Goal: Task Accomplishment & Management: Manage account settings

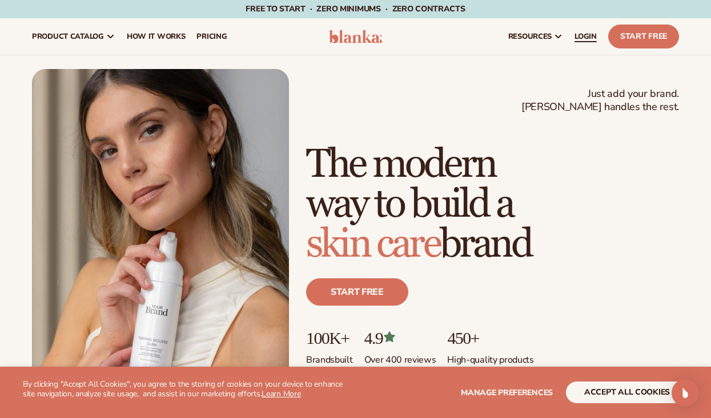
click at [582, 45] on link "LOGIN" at bounding box center [585, 36] width 34 height 37
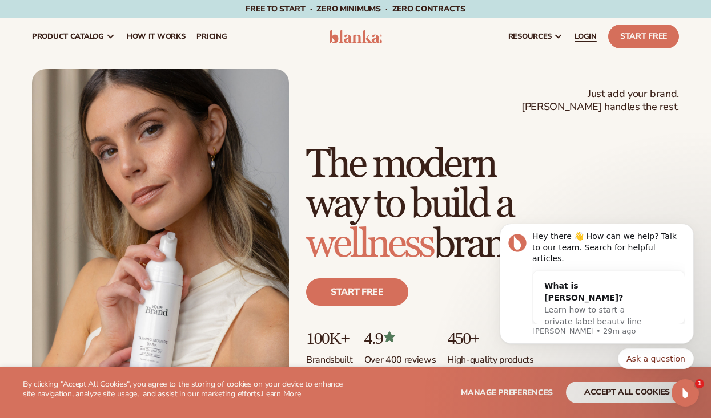
click at [583, 33] on span "LOGIN" at bounding box center [585, 36] width 22 height 9
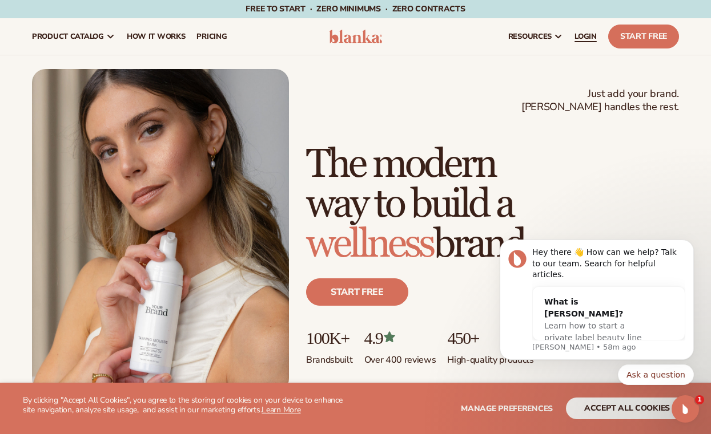
click at [584, 42] on link "LOGIN" at bounding box center [585, 36] width 34 height 37
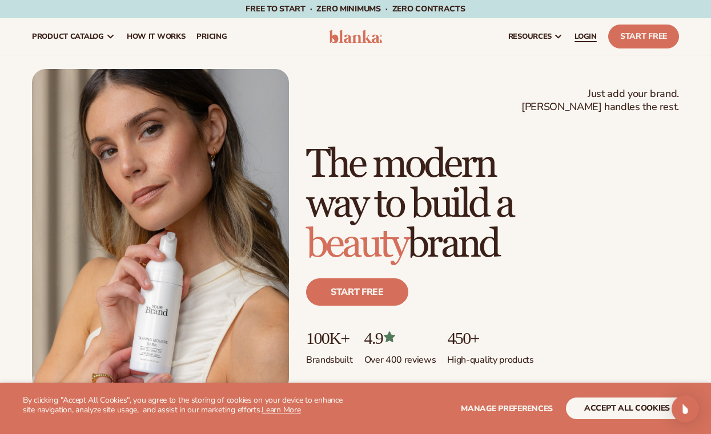
click at [584, 34] on span "LOGIN" at bounding box center [585, 36] width 22 height 9
